Goal: Information Seeking & Learning: Learn about a topic

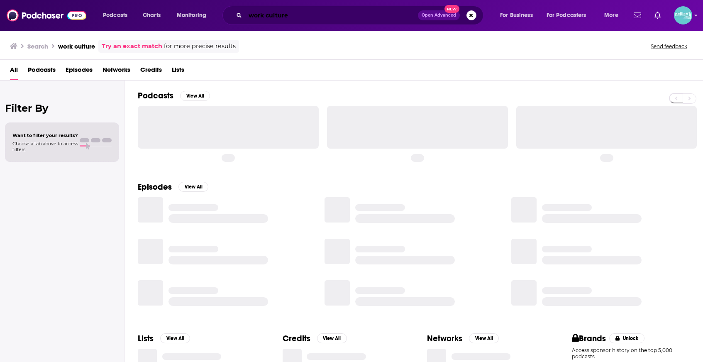
click at [365, 15] on input "work culture" at bounding box center [331, 15] width 173 height 13
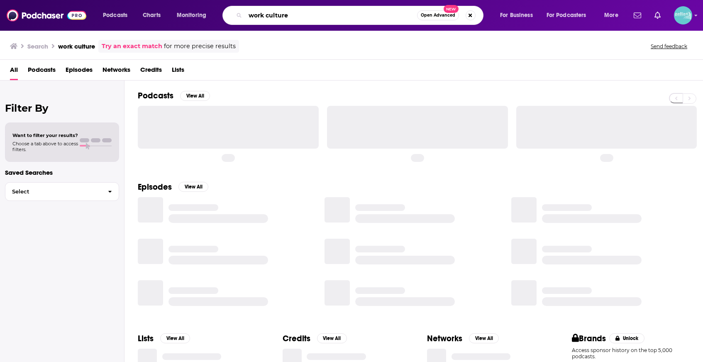
click at [365, 15] on input "work culture" at bounding box center [331, 15] width 172 height 13
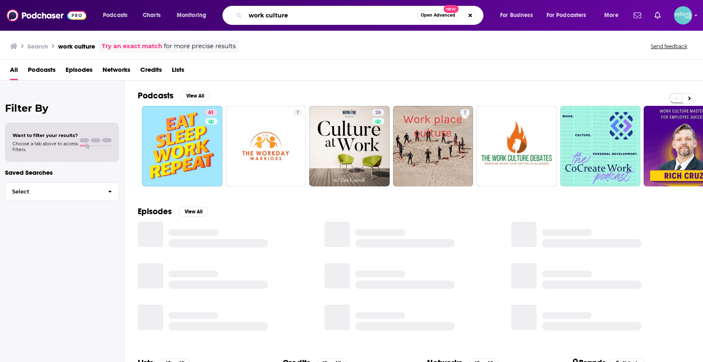
type input "r"
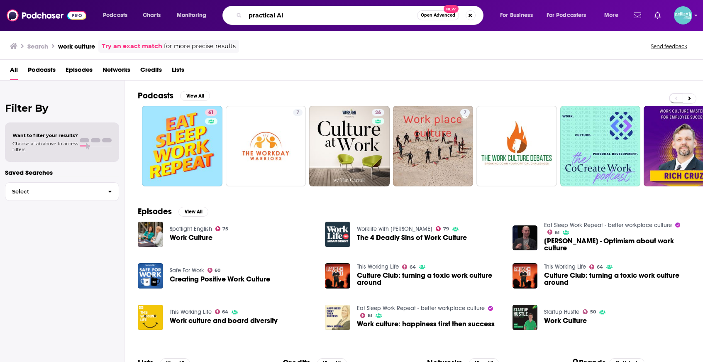
type input "practical AI"
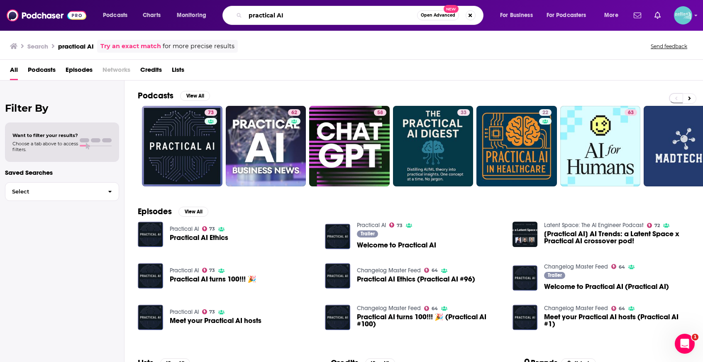
click at [354, 19] on input "practical AI" at bounding box center [331, 15] width 172 height 13
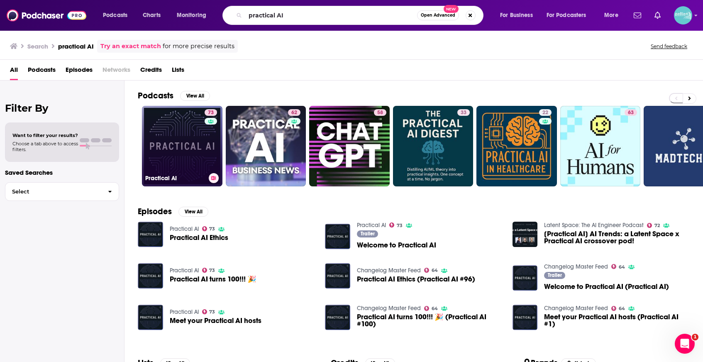
click at [170, 171] on link "73 Practical AI" at bounding box center [182, 146] width 80 height 80
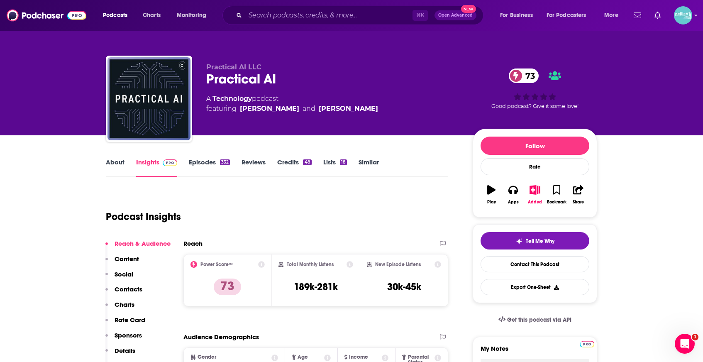
click at [117, 163] on link "About" at bounding box center [115, 167] width 19 height 19
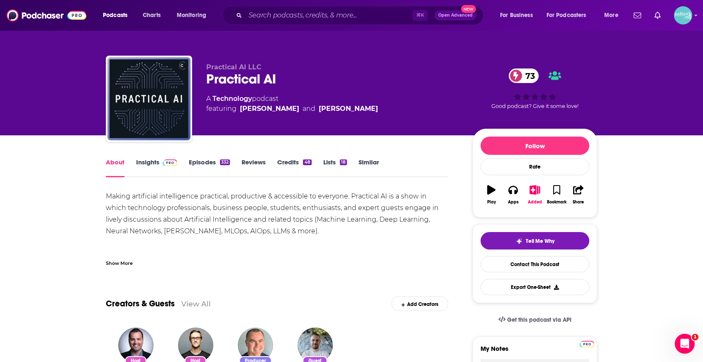
click at [109, 266] on div "Show More" at bounding box center [119, 262] width 27 height 8
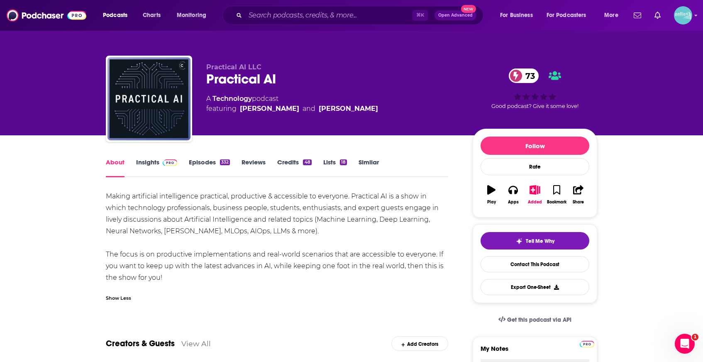
drag, startPoint x: 186, startPoint y: 280, endPoint x: 100, endPoint y: 192, distance: 123.5
copy div "Making artificial intelligence practical, productive & accessible to everyone. …"
click at [152, 164] on link "Insights" at bounding box center [156, 167] width 41 height 19
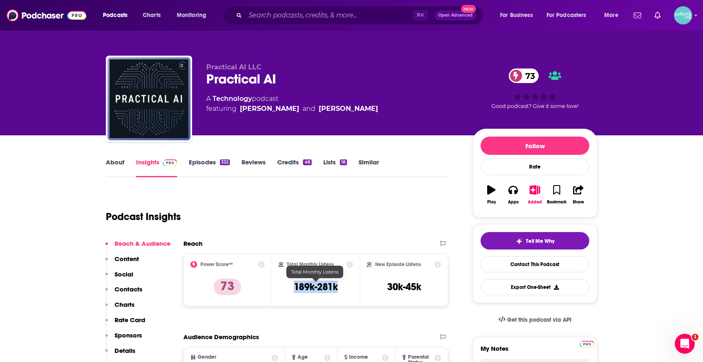
drag, startPoint x: 344, startPoint y: 285, endPoint x: 291, endPoint y: 288, distance: 53.2
click at [291, 288] on div "Total Monthly Listens 189k-281k" at bounding box center [315, 280] width 75 height 38
copy h3 "189k-281k"
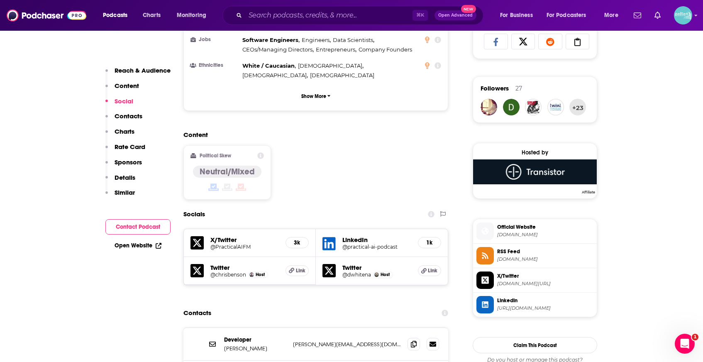
scroll to position [560, 0]
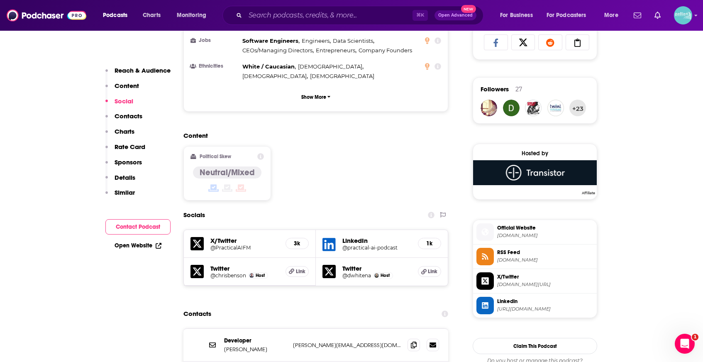
click at [200, 265] on icon at bounding box center [196, 271] width 13 height 13
click at [331, 238] on icon at bounding box center [328, 244] width 13 height 13
click at [201, 237] on icon at bounding box center [196, 243] width 13 height 13
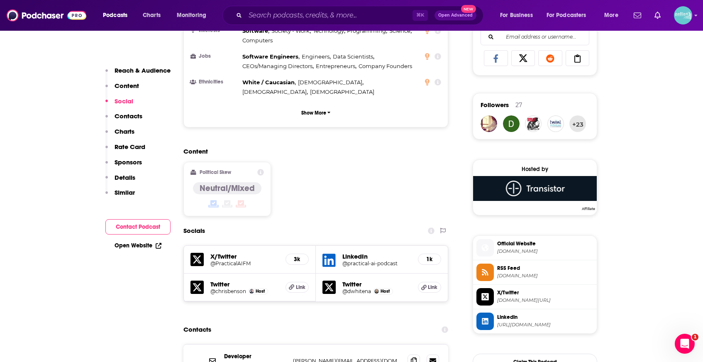
click at [150, 247] on link "Open Website" at bounding box center [138, 245] width 47 height 7
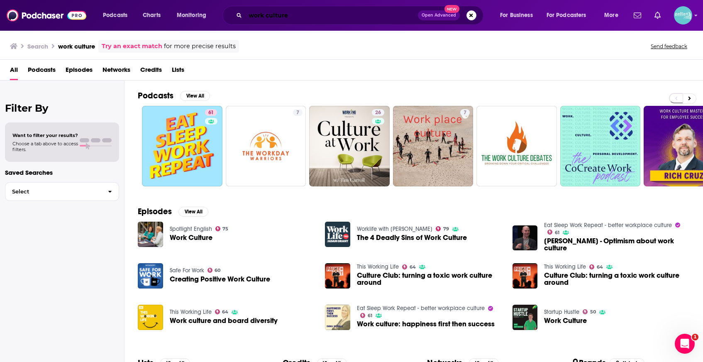
click at [315, 15] on input "work culture" at bounding box center [331, 15] width 173 height 13
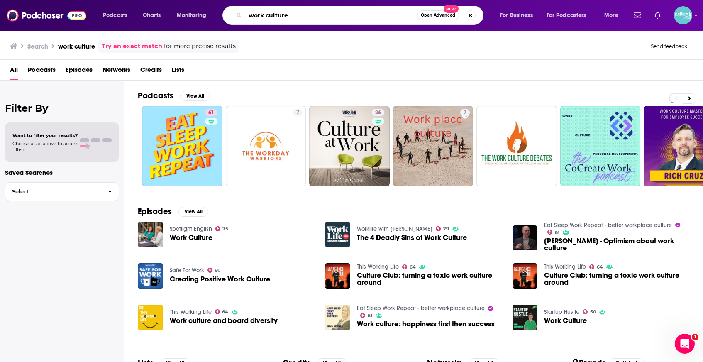
click at [315, 15] on input "work culture" at bounding box center [331, 15] width 172 height 13
paste input "Declarations of War"
type input "Declarations of War"
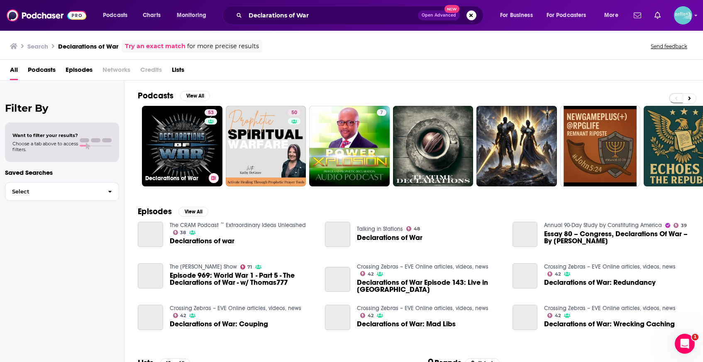
click at [187, 133] on link "53 Declarations of War" at bounding box center [182, 146] width 80 height 80
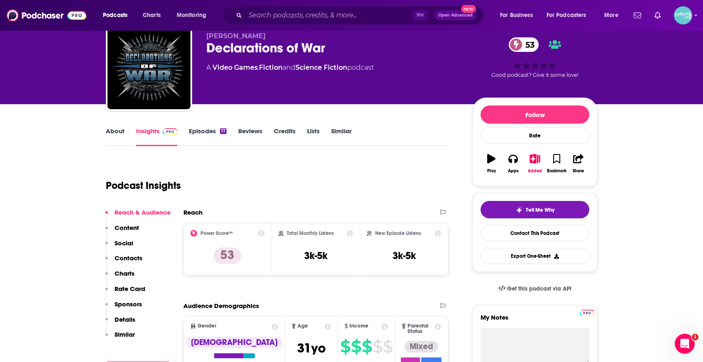
scroll to position [33, 0]
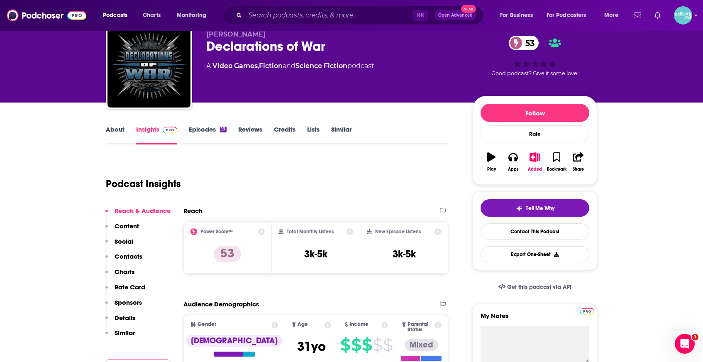
click at [115, 133] on link "About" at bounding box center [115, 134] width 19 height 19
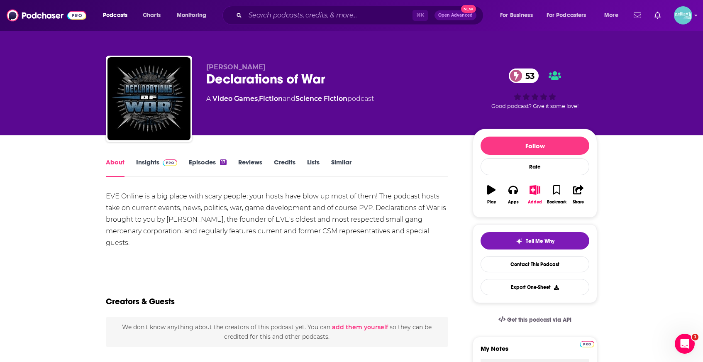
drag, startPoint x: 133, startPoint y: 237, endPoint x: 103, endPoint y: 198, distance: 48.5
copy div "EVE Online is a big place with scary people; your hosts have blow up most of th…"
click at [144, 164] on link "Insights" at bounding box center [156, 167] width 41 height 19
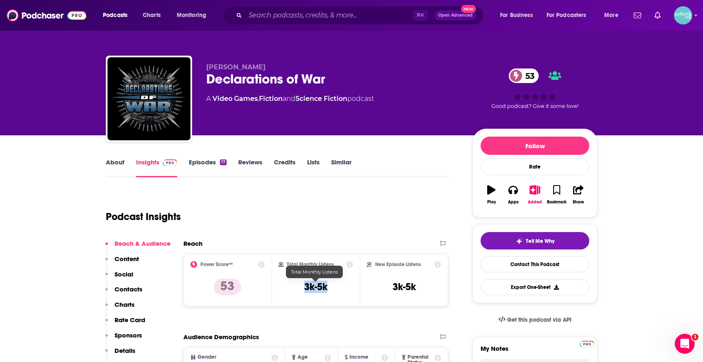
click at [302, 286] on div "Total Monthly Listens 3k-5k" at bounding box center [315, 280] width 75 height 38
copy h3 "3k-5k"
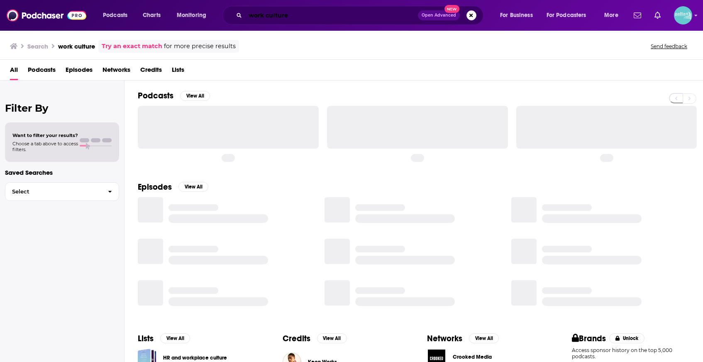
click at [309, 18] on input "work culture" at bounding box center [331, 15] width 173 height 13
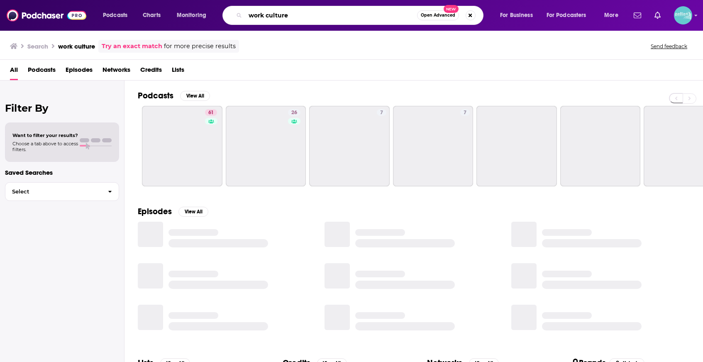
click at [309, 18] on input "work culture" at bounding box center [331, 15] width 172 height 13
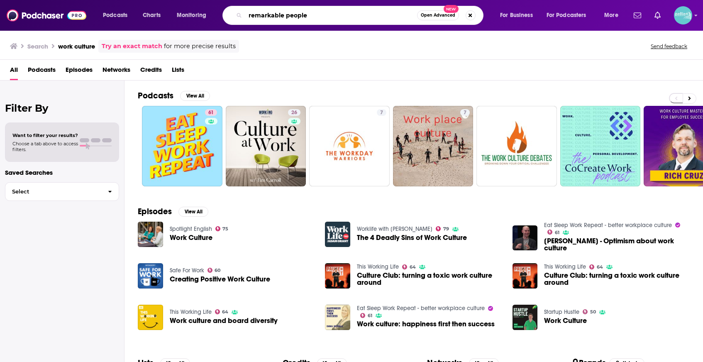
type input "remarkable people"
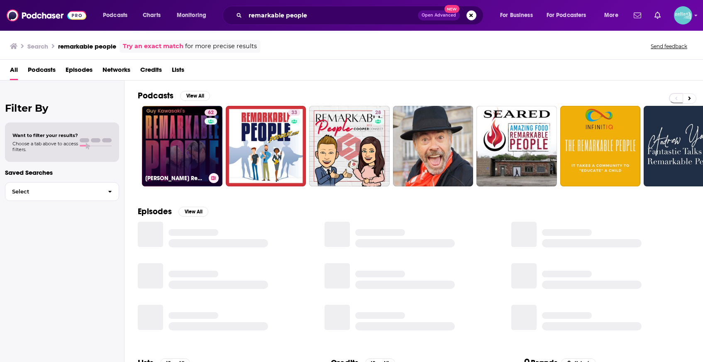
click at [181, 157] on link "62 [PERSON_NAME] Remarkable People" at bounding box center [182, 146] width 80 height 80
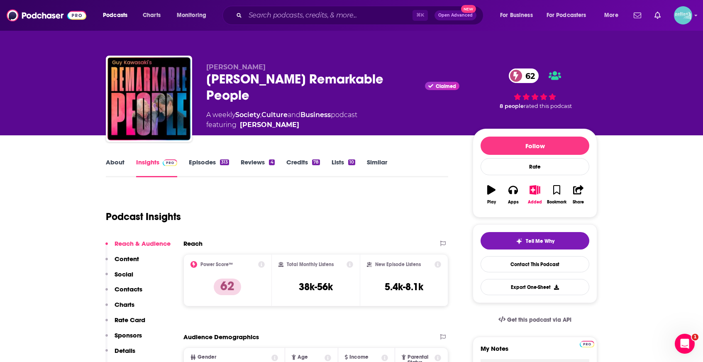
drag, startPoint x: 256, startPoint y: 95, endPoint x: 207, endPoint y: 82, distance: 50.7
click at [207, 82] on div "[PERSON_NAME] Remarkable People Claimed 62" at bounding box center [332, 87] width 253 height 32
copy h2 "[PERSON_NAME] Remarkable People"
drag, startPoint x: 319, startPoint y: 287, endPoint x: 295, endPoint y: 286, distance: 24.9
click at [295, 286] on div "Total Monthly Listens 38k-56k" at bounding box center [315, 280] width 75 height 38
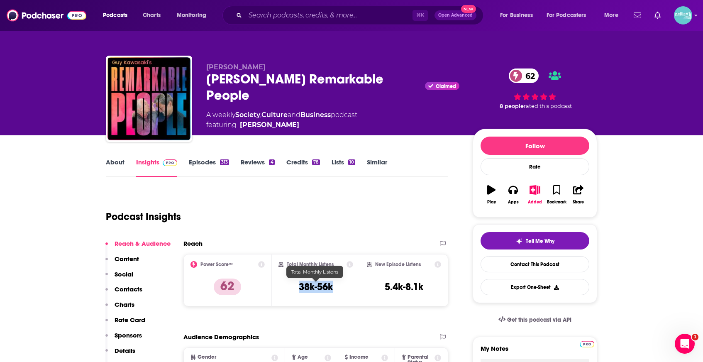
copy h3 "38k-56k"
